Goal: Find specific page/section: Find specific page/section

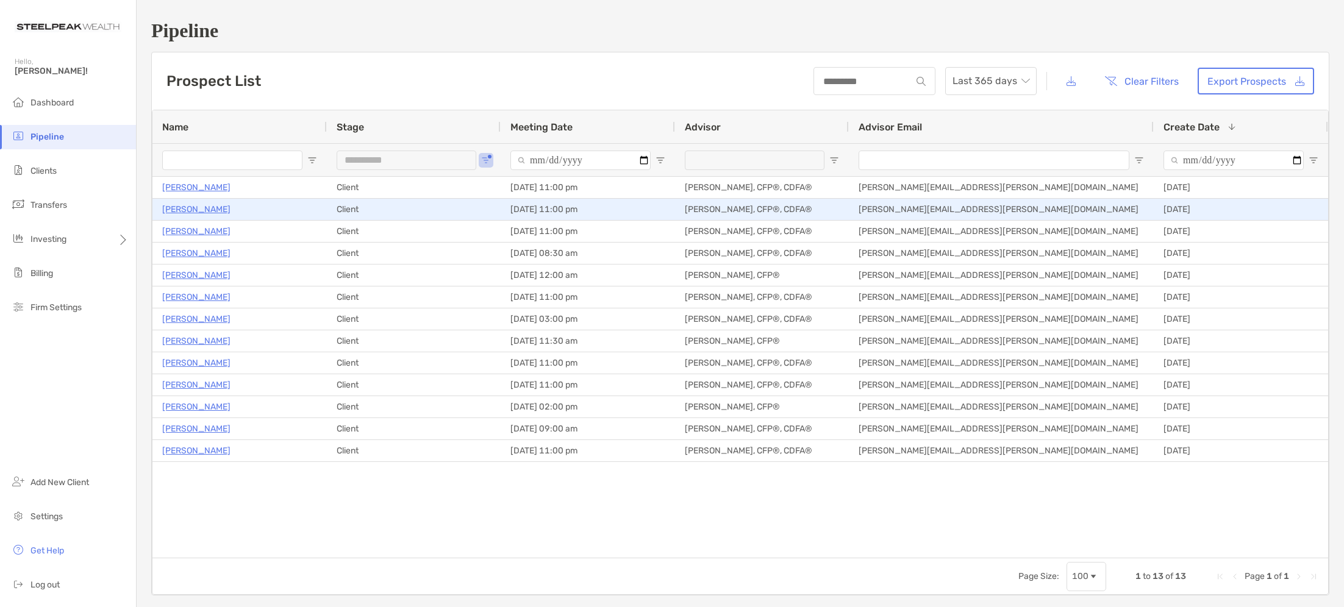
scroll to position [1, 0]
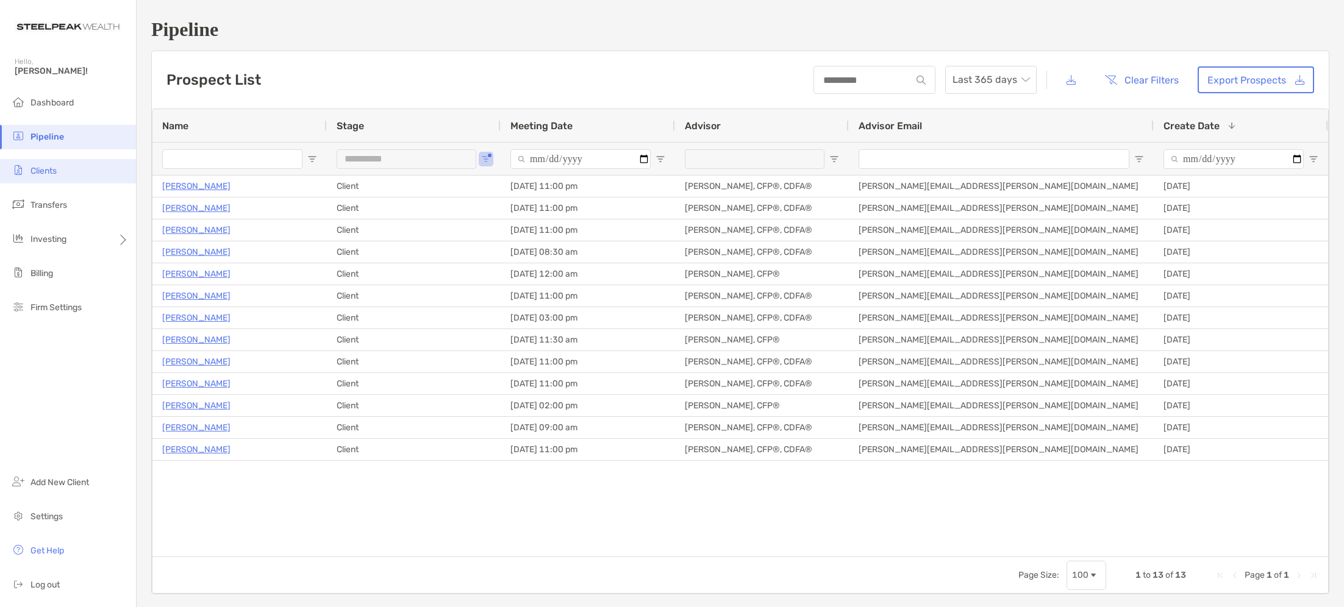
click at [34, 169] on span "Clients" at bounding box center [43, 171] width 26 height 10
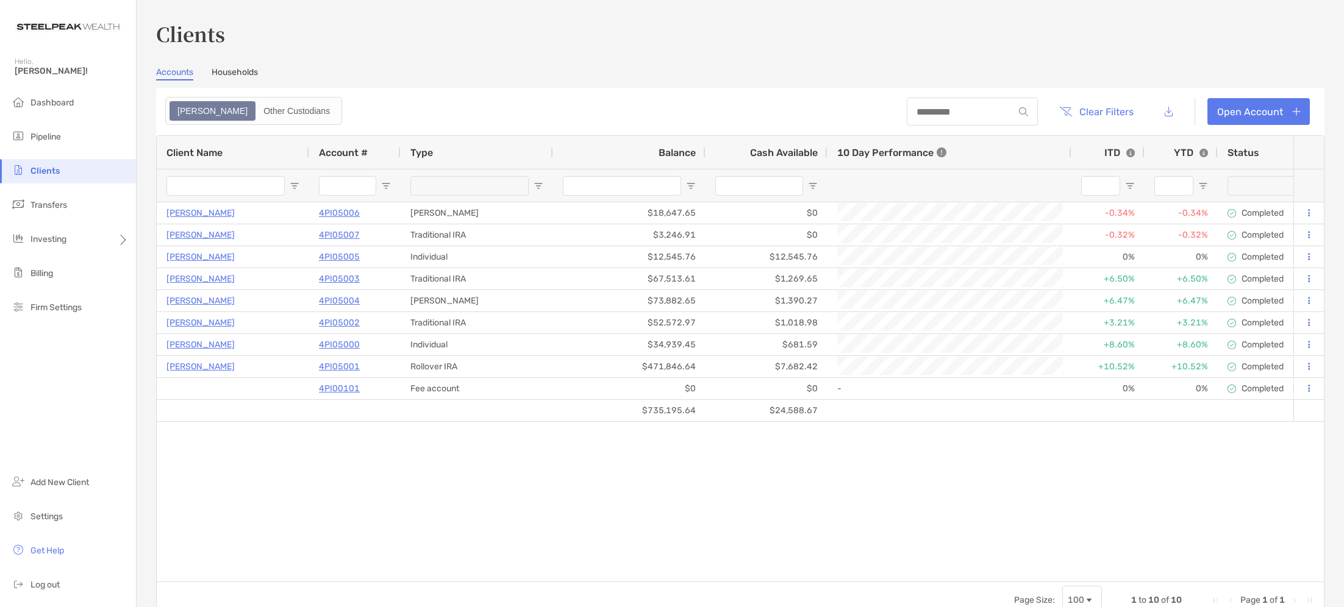
click at [247, 73] on link "Households" at bounding box center [235, 73] width 46 height 13
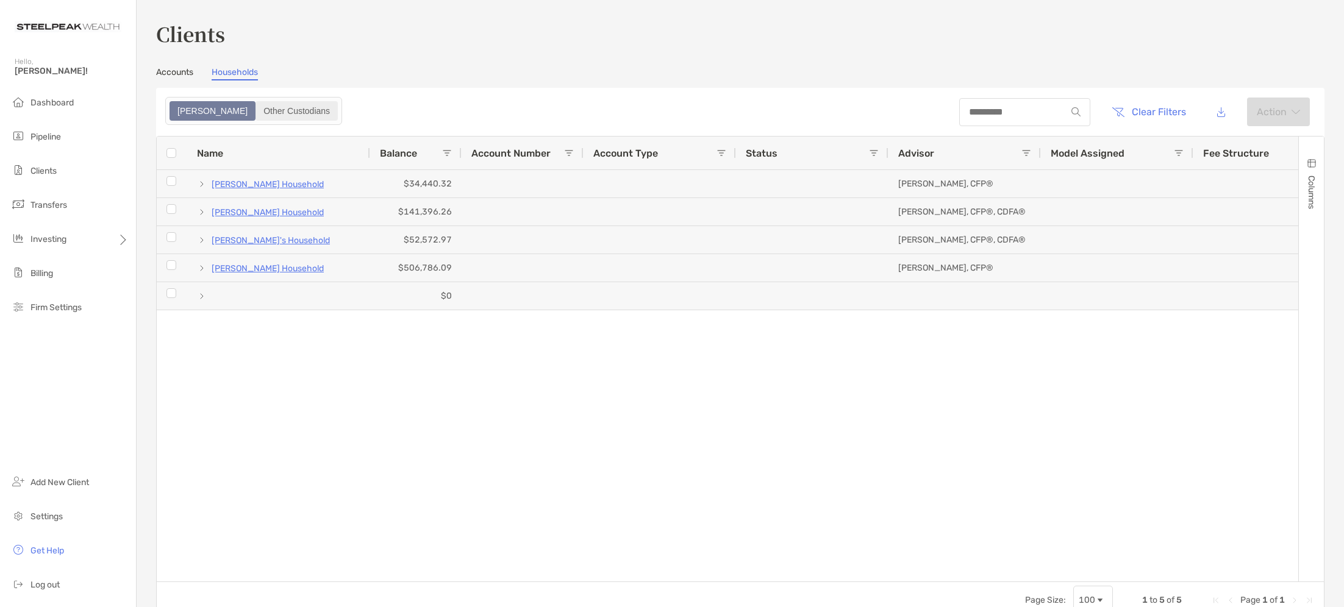
click at [257, 106] on div "Other Custodians" at bounding box center [297, 110] width 80 height 17
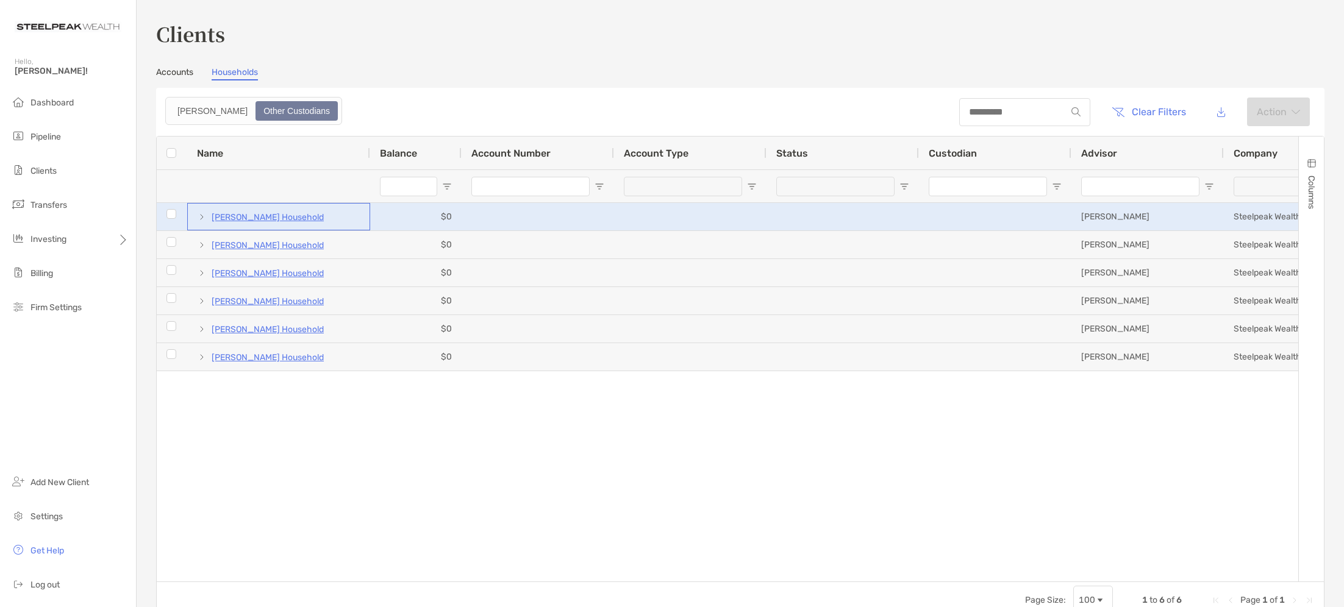
click at [202, 212] on span at bounding box center [202, 217] width 10 height 10
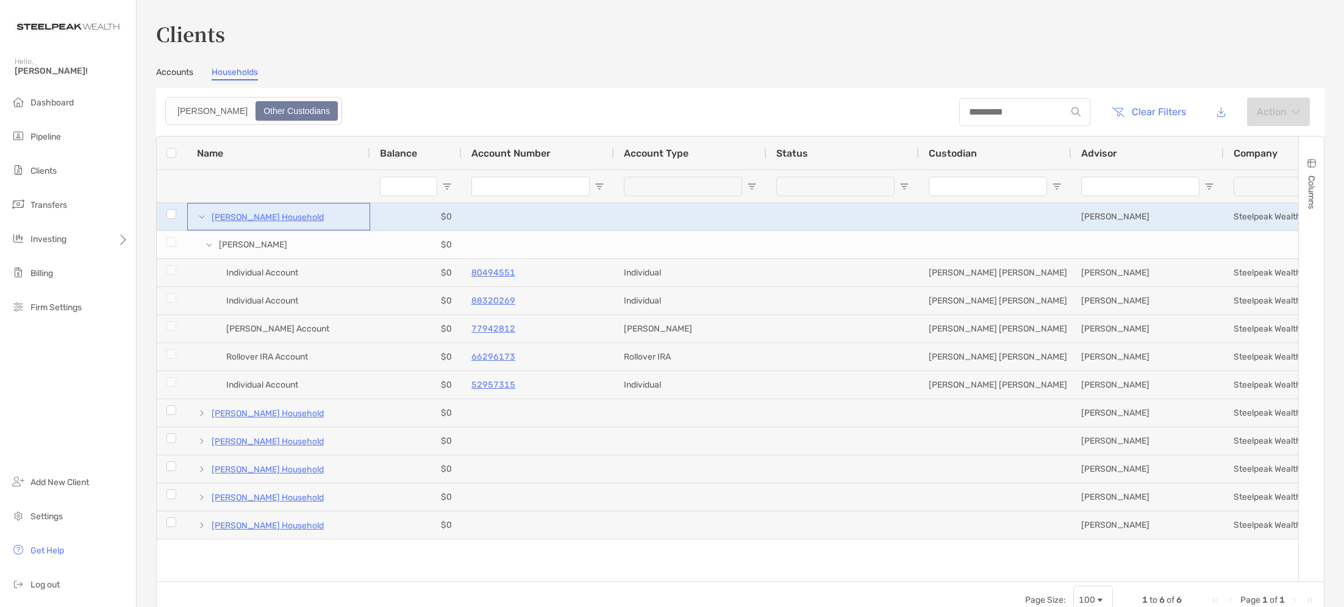
click at [202, 212] on span at bounding box center [202, 217] width 10 height 10
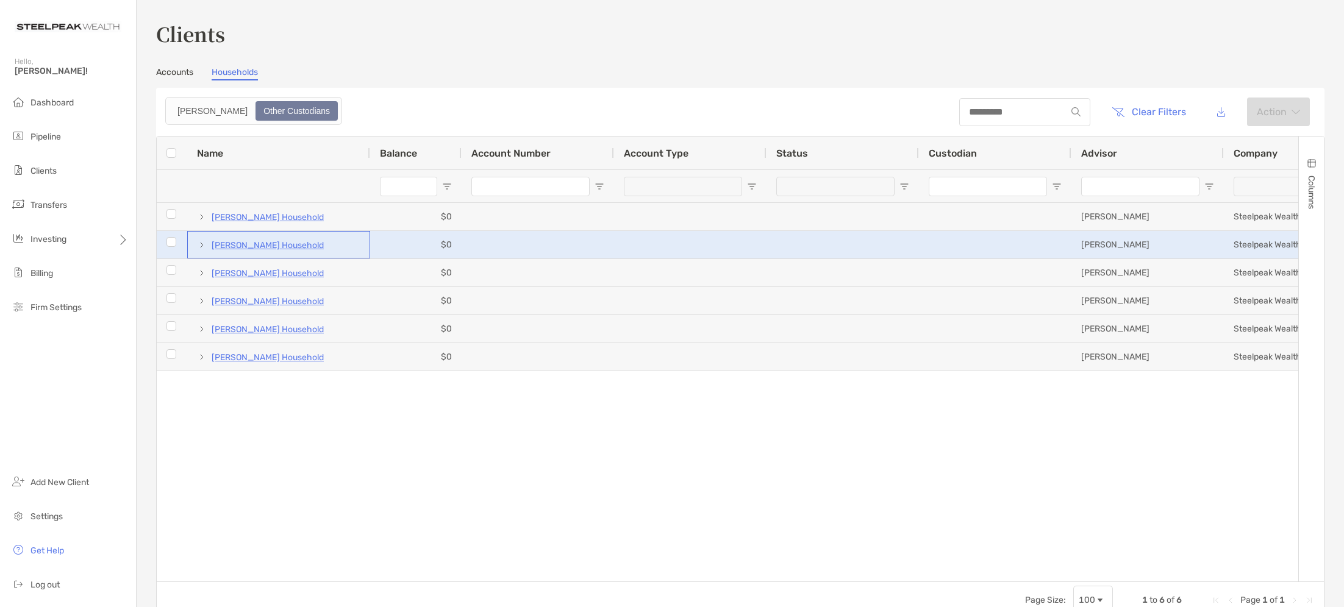
click at [200, 239] on span at bounding box center [202, 245] width 10 height 20
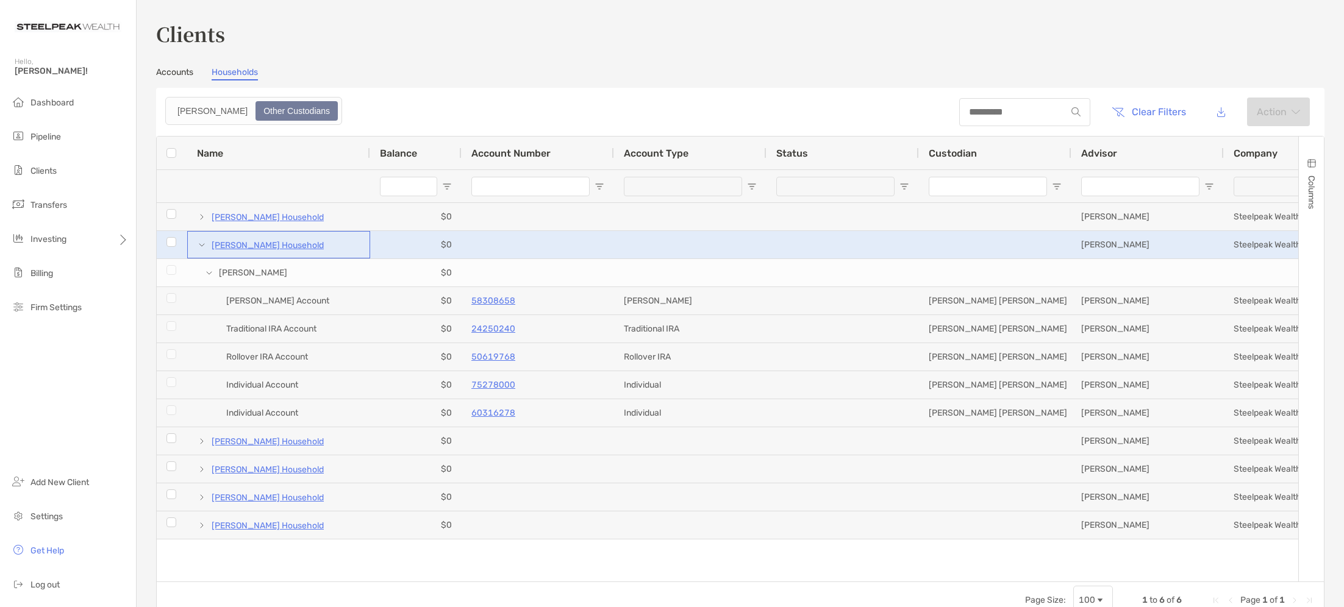
click at [200, 239] on span at bounding box center [202, 245] width 10 height 20
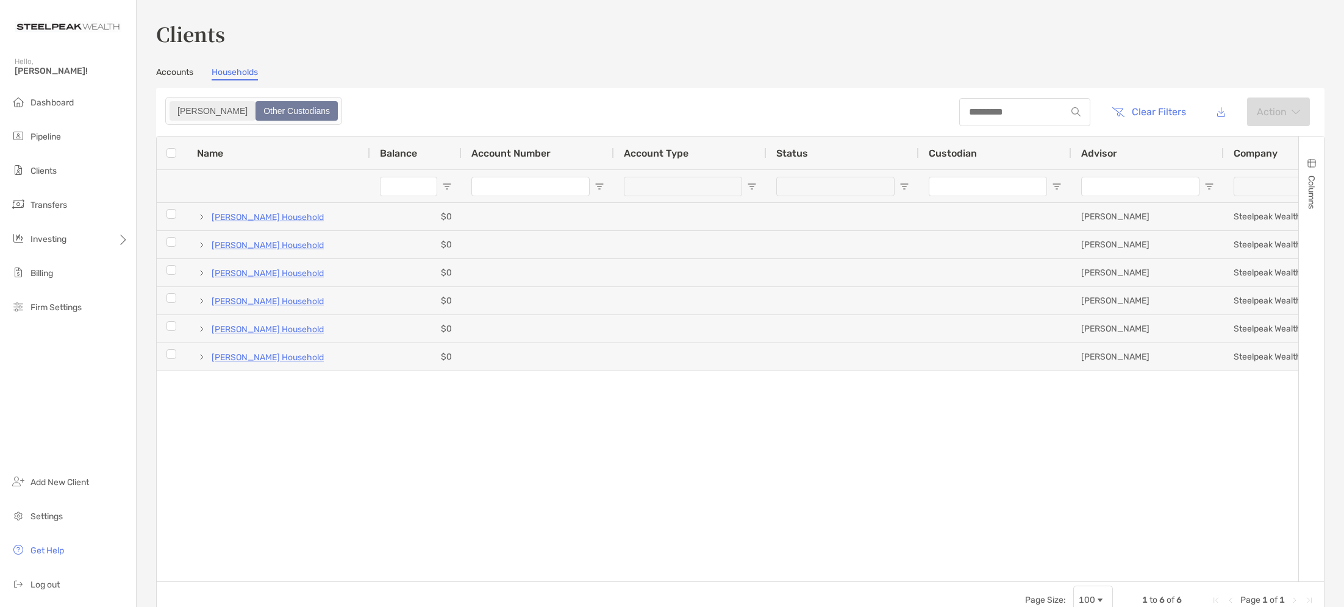
click at [176, 109] on div "[PERSON_NAME]" at bounding box center [213, 110] width 84 height 17
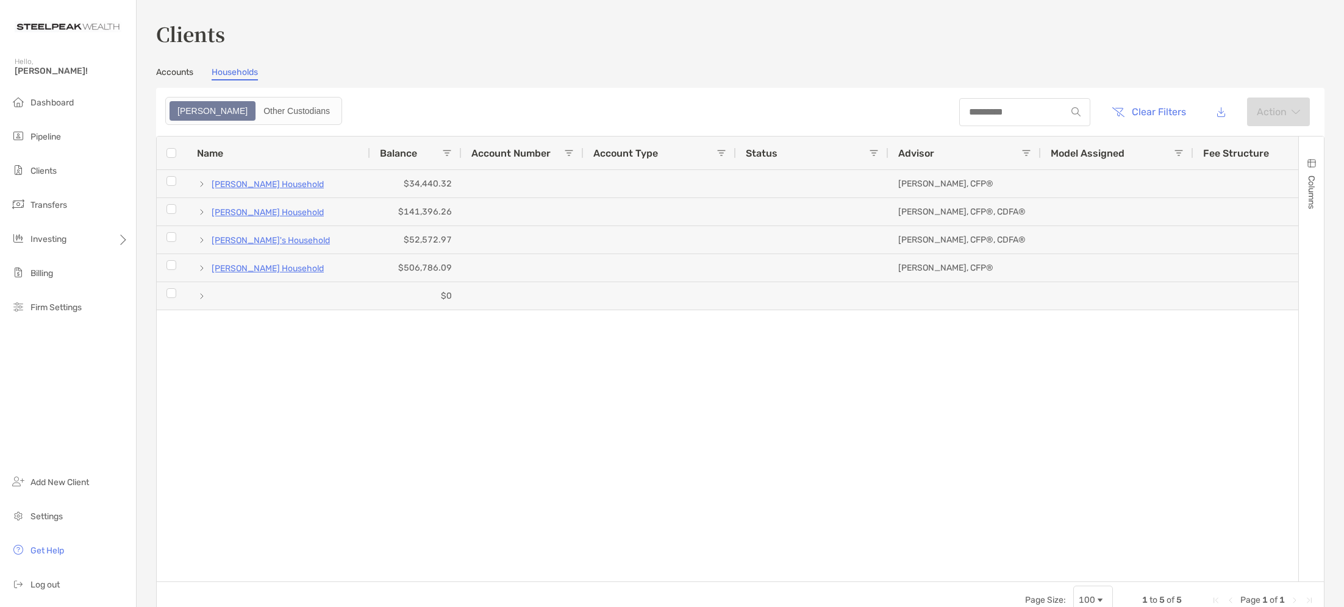
click at [26, 70] on span "[PERSON_NAME]!" at bounding box center [72, 71] width 114 height 10
click at [28, 73] on span "[PERSON_NAME]!" at bounding box center [72, 71] width 114 height 10
